Goal: Browse casually

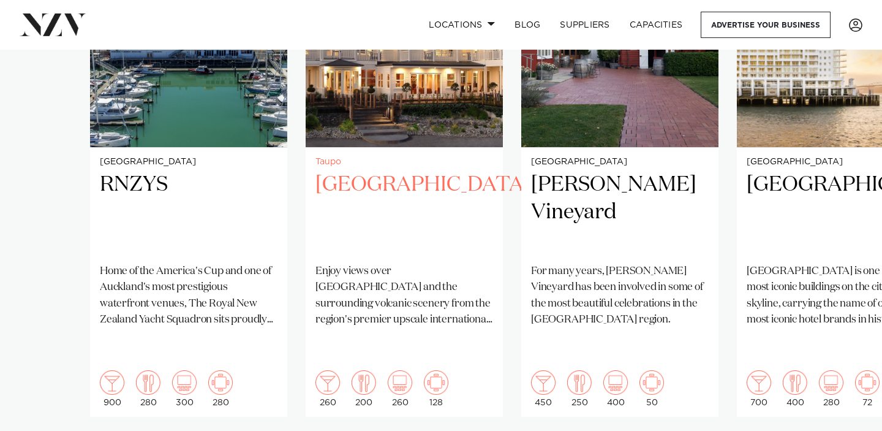
scroll to position [1043, 0]
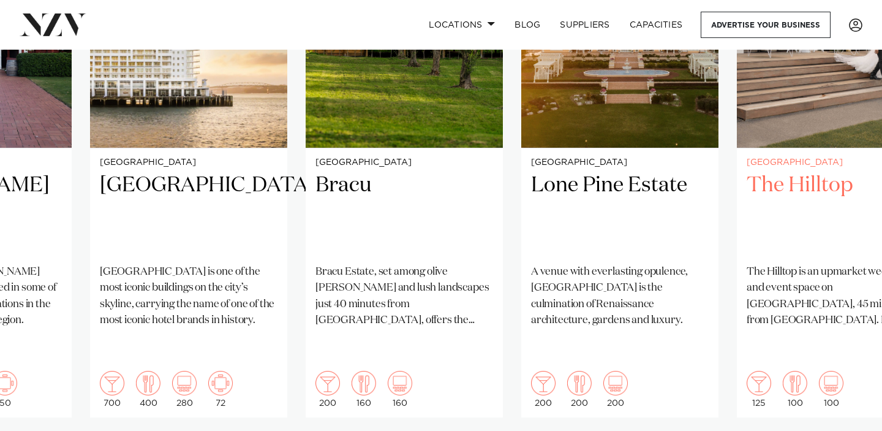
scroll to position [1038, 0]
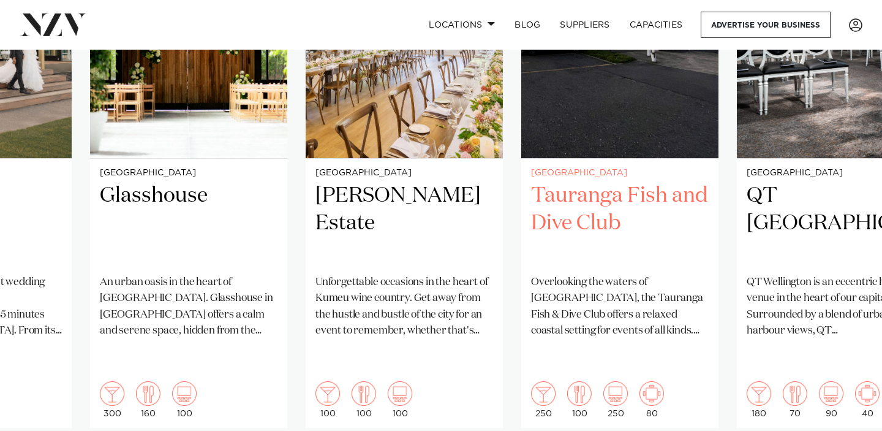
scroll to position [1040, 0]
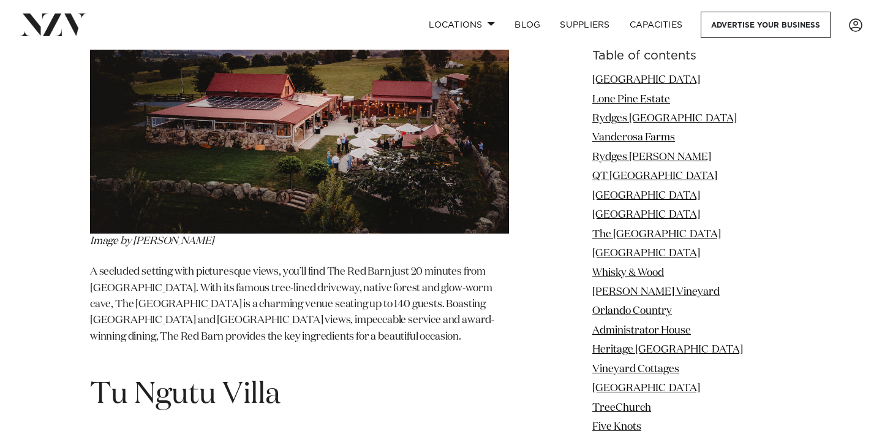
scroll to position [20033, 0]
